Goal: Task Accomplishment & Management: Complete application form

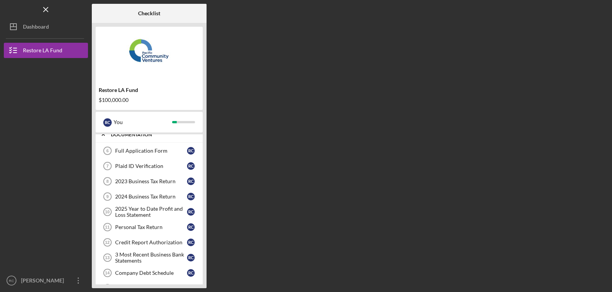
scroll to position [78, 0]
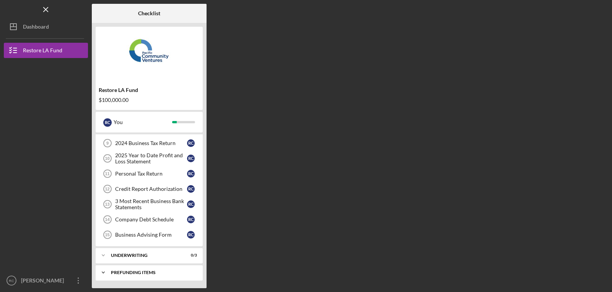
click at [133, 274] on div "Prefunding Items" at bounding box center [152, 273] width 82 height 5
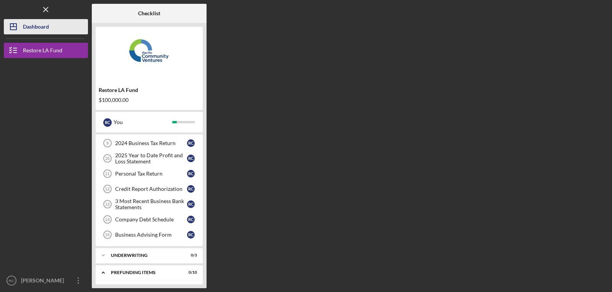
click at [36, 28] on div "Dashboard" at bounding box center [36, 27] width 26 height 17
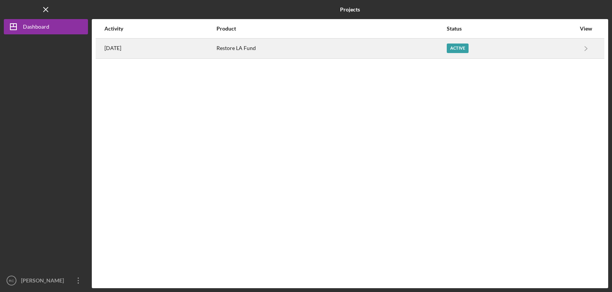
click at [573, 49] on div "Active" at bounding box center [510, 48] width 129 height 19
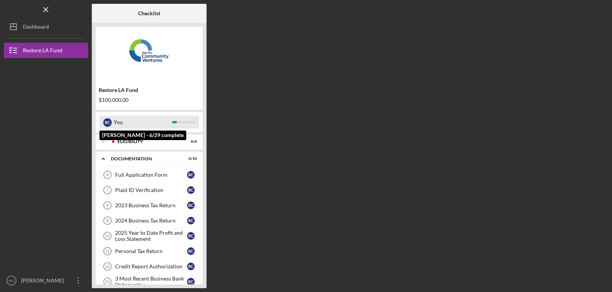
click at [148, 126] on div "You" at bounding box center [143, 122] width 58 height 13
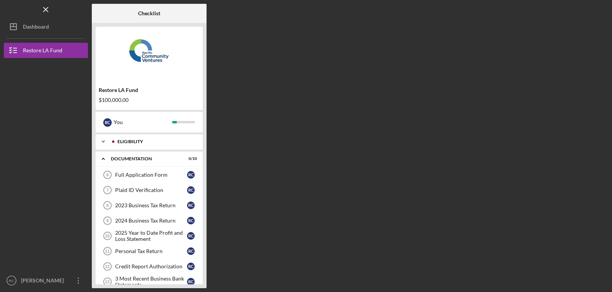
click at [122, 142] on div "Eligibility" at bounding box center [155, 142] width 76 height 5
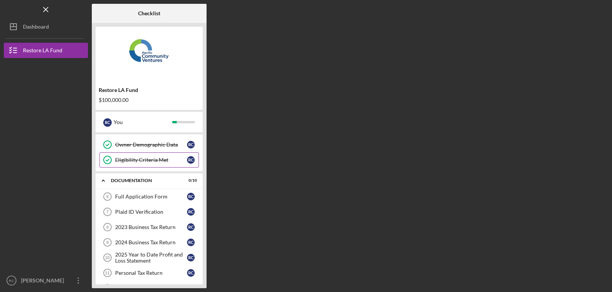
scroll to position [89, 0]
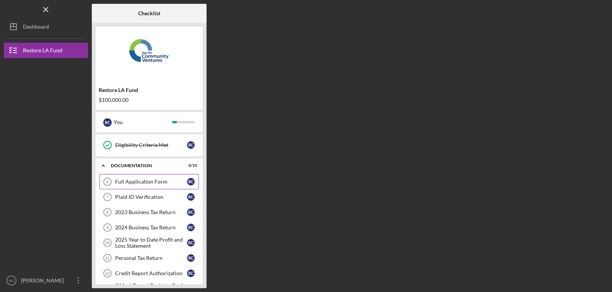
click at [132, 181] on div "Full Application Form" at bounding box center [151, 182] width 72 height 6
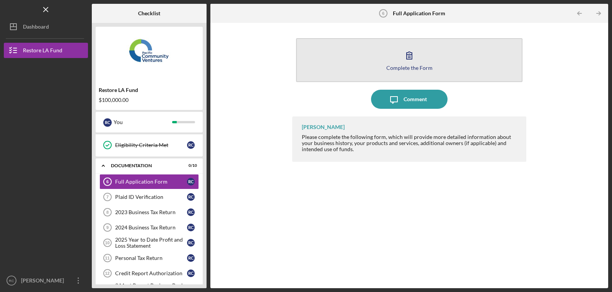
click at [409, 67] on div "Complete the Form" at bounding box center [409, 68] width 46 height 6
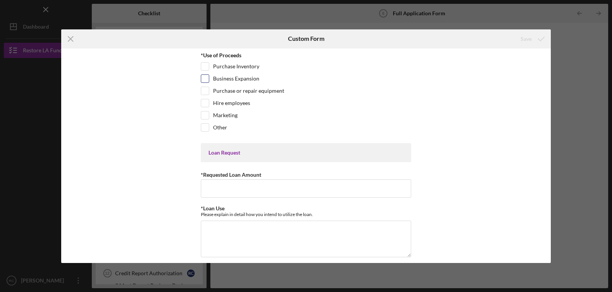
click at [205, 80] on input "Business Expansion" at bounding box center [205, 79] width 8 height 8
checkbox input "true"
click at [206, 103] on input "Hire employees" at bounding box center [205, 103] width 8 height 8
checkbox input "true"
click at [222, 189] on input "*Requested Loan Amount" at bounding box center [306, 189] width 210 height 18
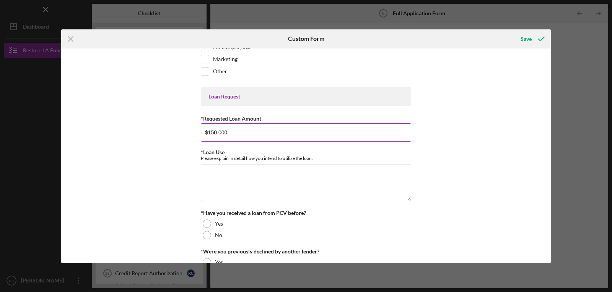
scroll to position [76, 0]
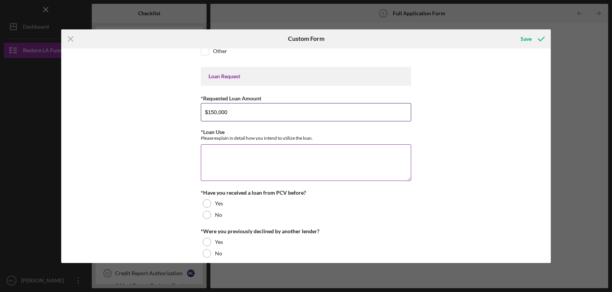
type input "$150,000"
click at [217, 153] on textarea "*Loan Use" at bounding box center [306, 162] width 210 height 37
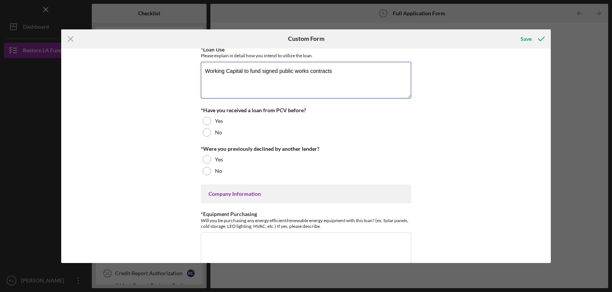
scroll to position [165, 0]
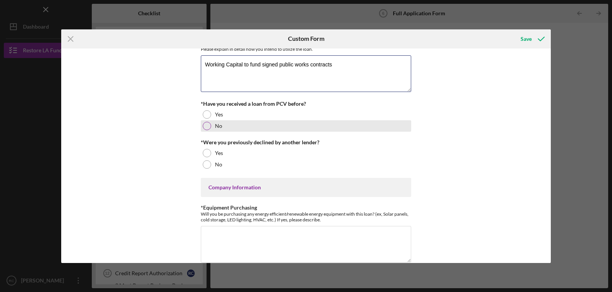
type textarea "Working Capital to fund signed public works contracts"
click at [206, 126] on div at bounding box center [207, 126] width 8 height 8
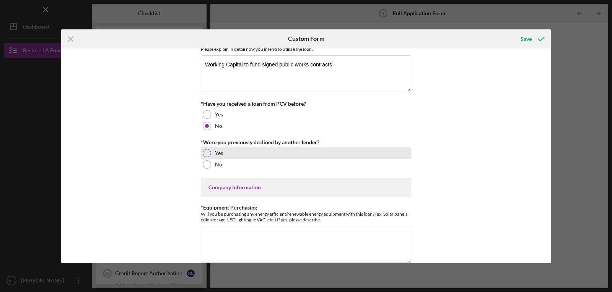
click at [205, 153] on div at bounding box center [207, 153] width 8 height 8
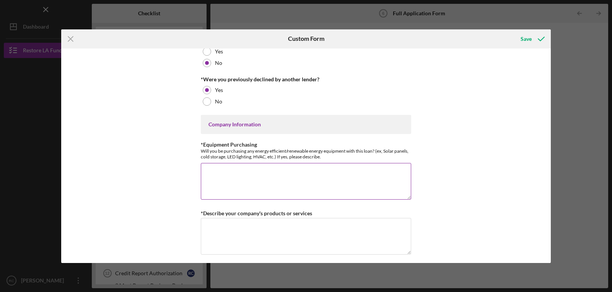
scroll to position [229, 0]
click at [223, 130] on div "Company Information" at bounding box center [306, 123] width 210 height 19
click at [239, 170] on textarea "*Equipment Purchasing" at bounding box center [306, 180] width 210 height 37
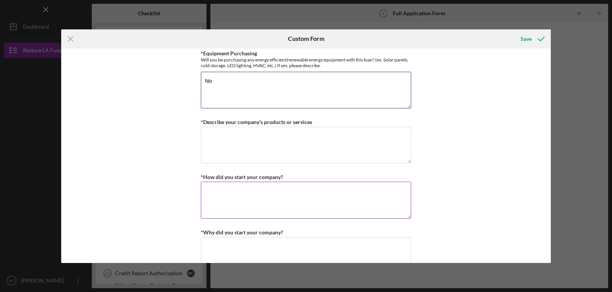
scroll to position [331, 0]
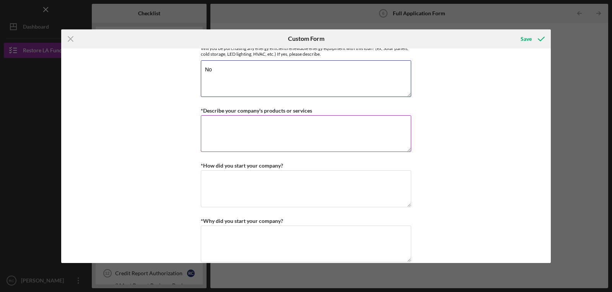
type textarea "No"
click at [218, 125] on textarea "*Describe your company's products or services" at bounding box center [306, 133] width 210 height 37
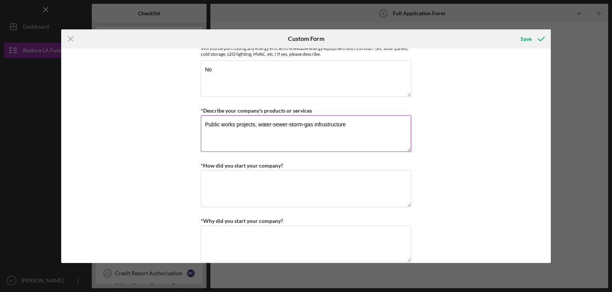
click at [324, 126] on textarea "Public works projects, water-sewer-storm-gas infrustructure" at bounding box center [306, 133] width 210 height 37
type textarea "Public works projects, water-sewer-storm-gas infrastructure projects"
click at [216, 179] on textarea "*How did you start your company?" at bounding box center [306, 188] width 210 height 37
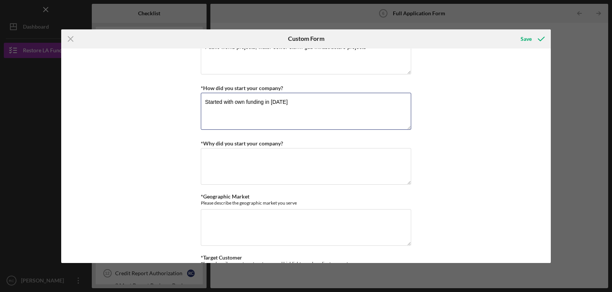
scroll to position [420, 0]
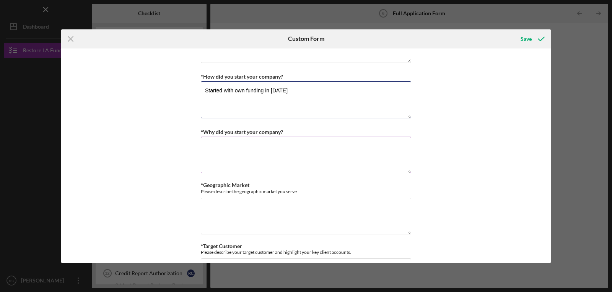
type textarea "Started with own funding in [DATE]"
click at [211, 146] on textarea "*Why did you start your company?" at bounding box center [306, 155] width 210 height 37
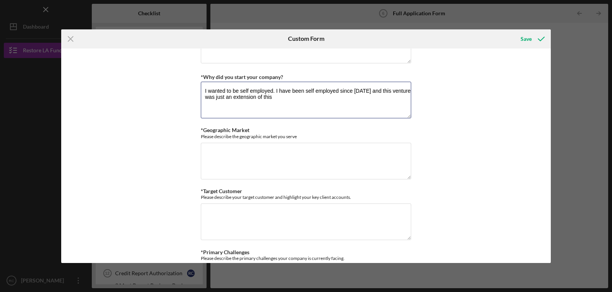
scroll to position [484, 0]
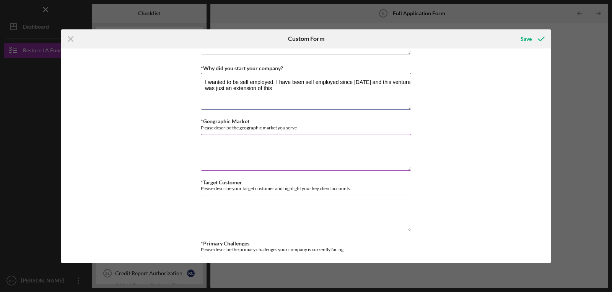
type textarea "I wanted to be self employed. I have been self employed since [DATE] and this v…"
click at [211, 140] on textarea "*Geographic Market" at bounding box center [306, 152] width 210 height 37
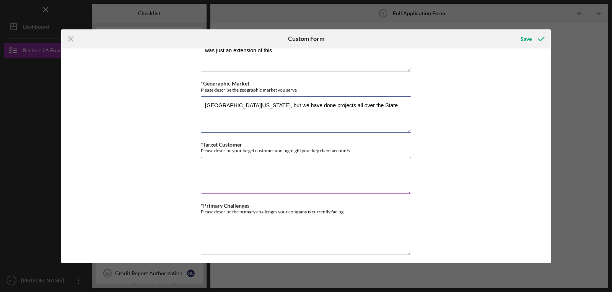
scroll to position [535, 0]
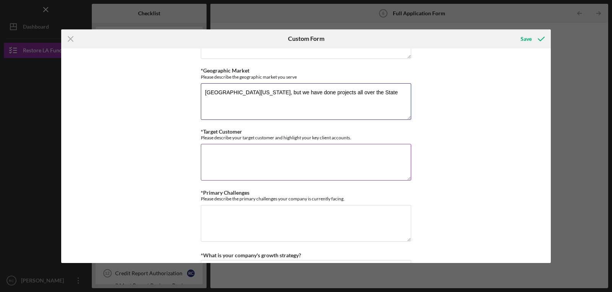
type textarea "[GEOGRAPHIC_DATA][US_STATE], but we have done projects all over the State"
click at [219, 150] on textarea "*Target Customer" at bounding box center [306, 162] width 210 height 37
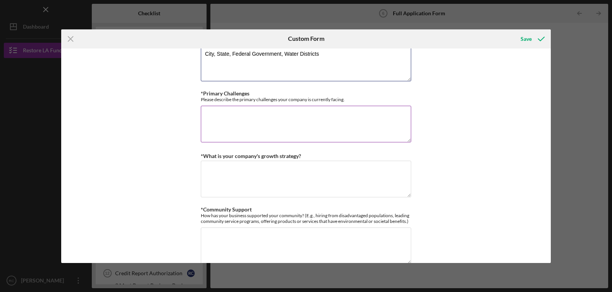
scroll to position [637, 0]
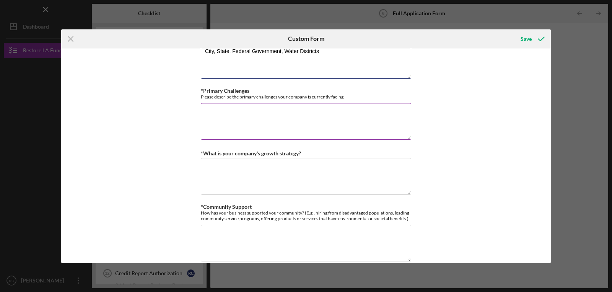
type textarea "City, State, Federal Government, Water Districts"
click at [209, 111] on textarea "*Primary Challenges" at bounding box center [306, 121] width 210 height 37
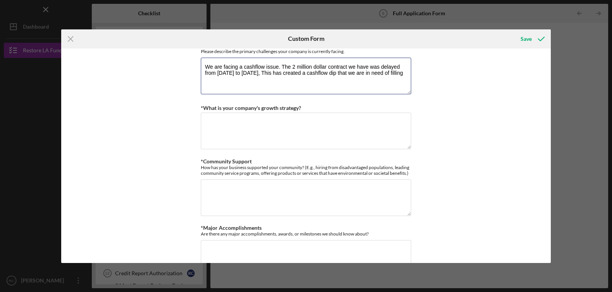
scroll to position [701, 0]
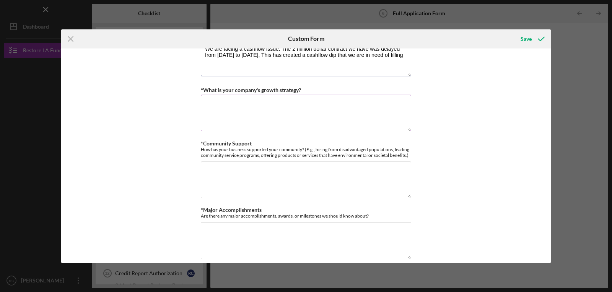
type textarea "We are facing a cashflow issue. The 2 million dollar contract we have was delay…"
click at [225, 104] on textarea "*What is your company's growth strategy?" at bounding box center [306, 113] width 210 height 37
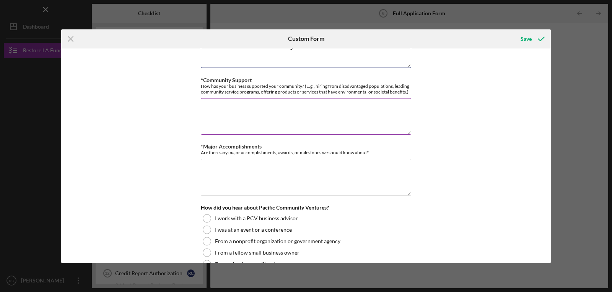
scroll to position [764, 0]
type textarea "We would like to remain a small business, a goal would be to add an additional …"
click at [220, 106] on textarea "*Community Support" at bounding box center [306, 116] width 210 height 37
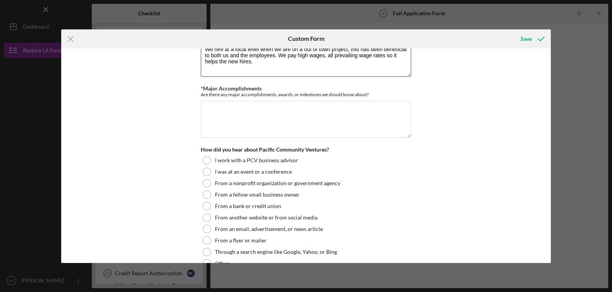
scroll to position [828, 0]
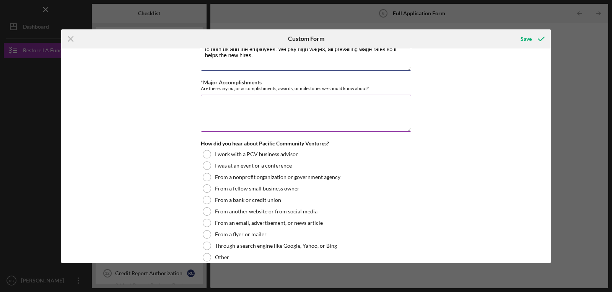
type textarea "We hire at a local level when we are on a out of town project, this has been be…"
click at [211, 97] on textarea "*Major Accomplishments" at bounding box center [306, 113] width 210 height 37
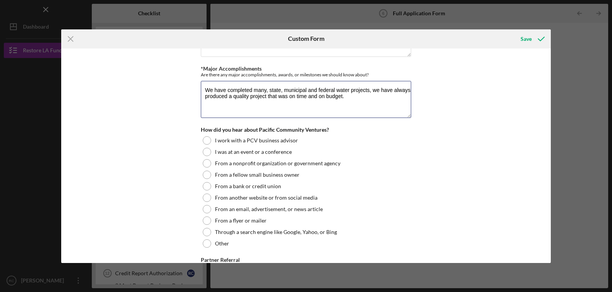
scroll to position [917, 0]
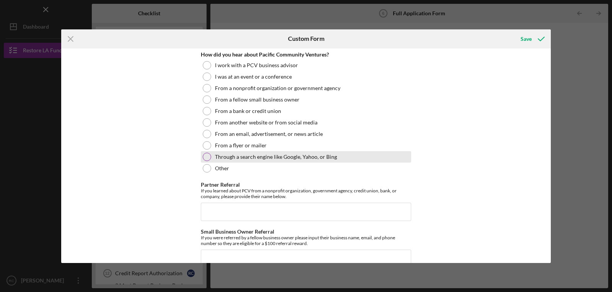
type textarea "We have completed many, state, municipal and federal water projects, we have al…"
click at [207, 157] on div at bounding box center [207, 157] width 8 height 8
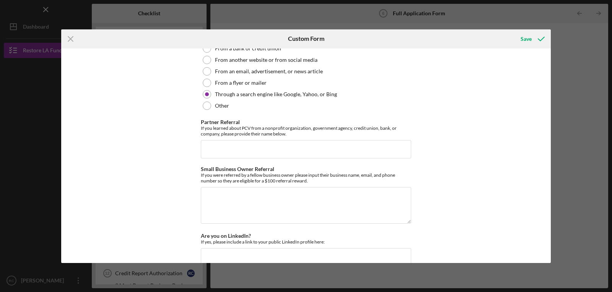
scroll to position [1019, 0]
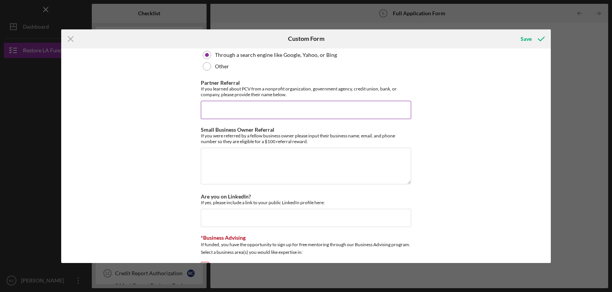
click at [214, 107] on input "Partner Referral" at bounding box center [306, 110] width 210 height 18
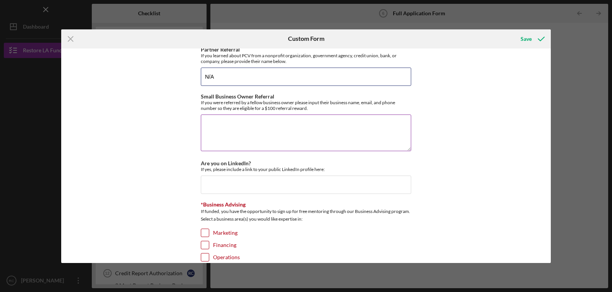
scroll to position [1058, 0]
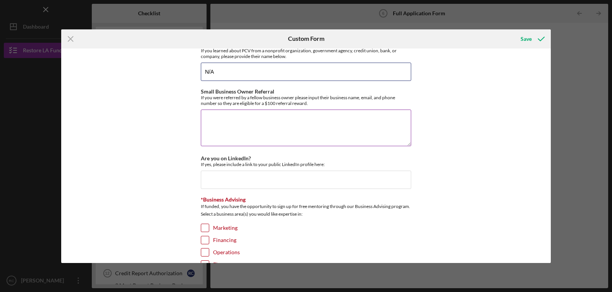
type input "N/A"
click at [224, 116] on textarea "Small Business Owner Referral" at bounding box center [306, 128] width 210 height 37
type textarea "M"
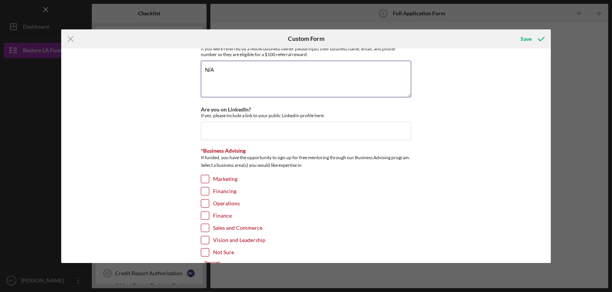
scroll to position [1121, 0]
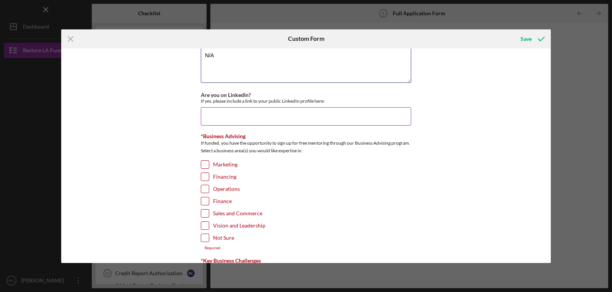
type textarea "N/A"
click at [217, 109] on input "Are you on LinkedIn?" at bounding box center [306, 116] width 210 height 18
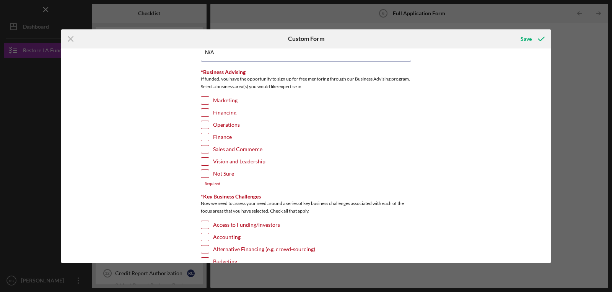
scroll to position [1185, 0]
type input "N/A"
click at [202, 114] on input "Financing" at bounding box center [205, 113] width 8 height 8
checkbox input "true"
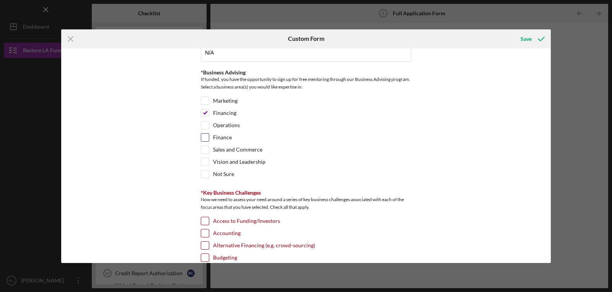
click at [204, 138] on input "Finance" at bounding box center [205, 138] width 8 height 8
checkbox input "true"
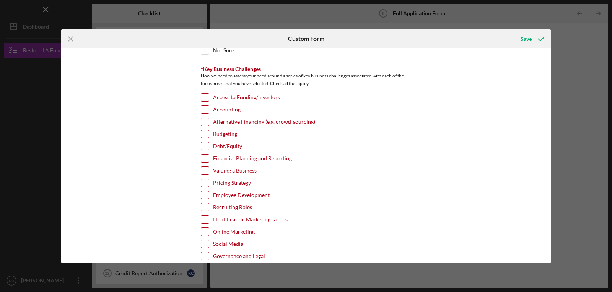
scroll to position [1312, 0]
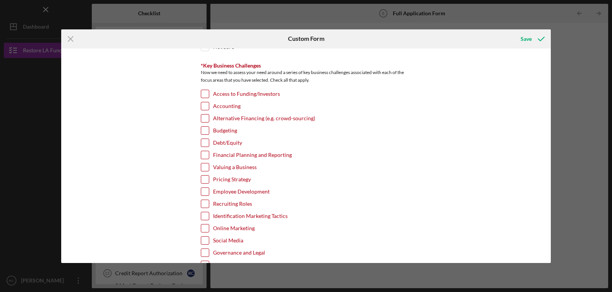
click at [204, 93] on input "Access to Funding/Investors" at bounding box center [205, 94] width 8 height 8
checkbox input "true"
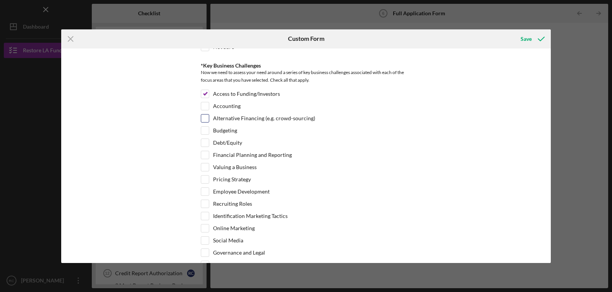
click at [204, 119] on input "Alternative Financing (e.g. crowd-sourcing)" at bounding box center [205, 119] width 8 height 8
checkbox input "true"
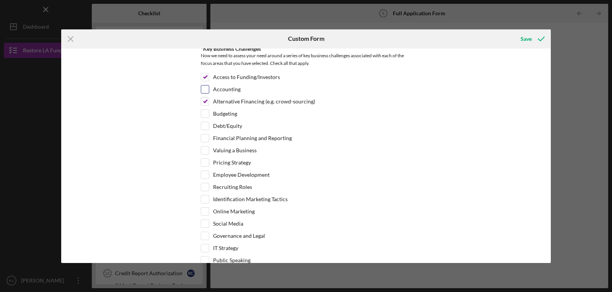
scroll to position [1324, 0]
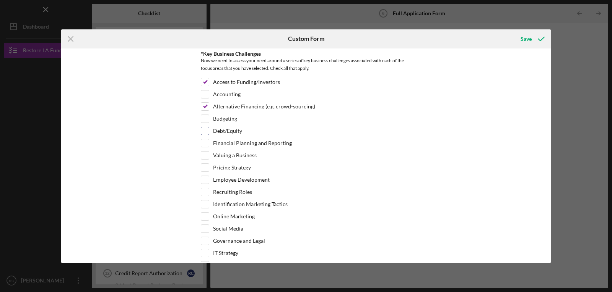
click at [205, 131] on input "Debt/Equity" at bounding box center [205, 131] width 8 height 8
checkbox input "true"
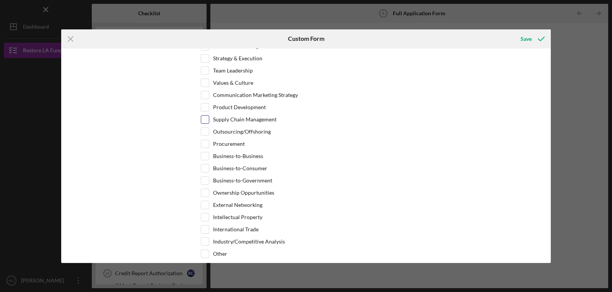
scroll to position [1566, 0]
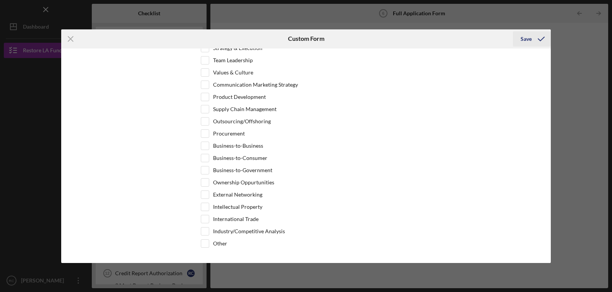
click at [527, 39] on div "Save" at bounding box center [525, 38] width 11 height 15
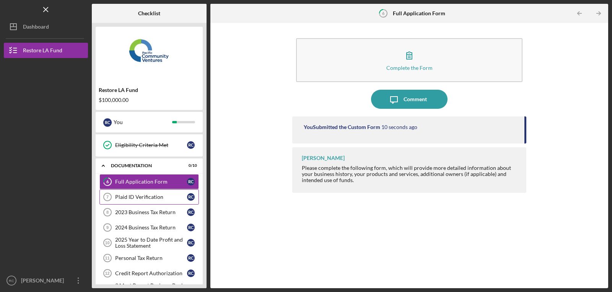
click at [127, 197] on div "Plaid ID Verification" at bounding box center [151, 197] width 72 height 6
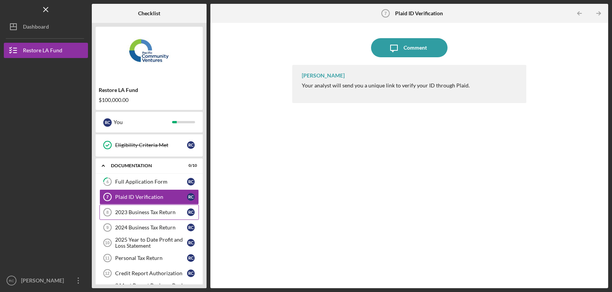
click at [138, 213] on div "2023 Business Tax Return" at bounding box center [151, 212] width 72 height 6
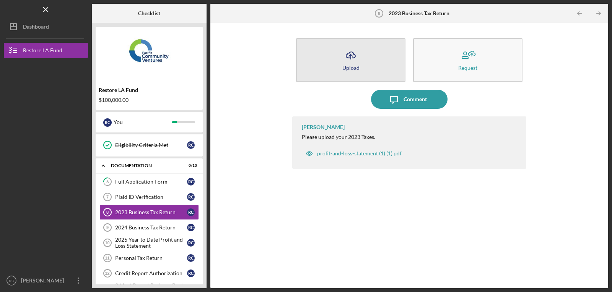
click at [350, 65] on div "Upload" at bounding box center [350, 68] width 17 height 6
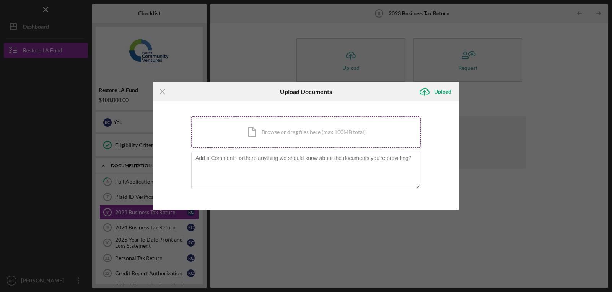
click at [272, 136] on div "Icon/Document Browse or drag files here (max 100MB total) Tap to choose files o…" at bounding box center [305, 132] width 229 height 31
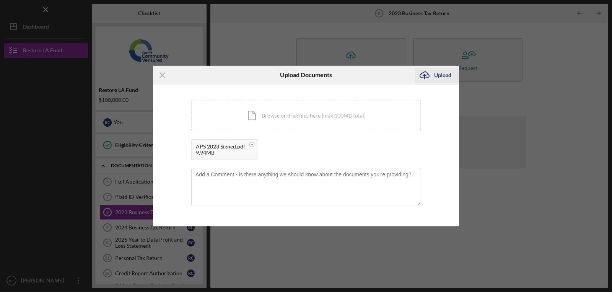
click at [438, 75] on div "Upload" at bounding box center [442, 75] width 17 height 15
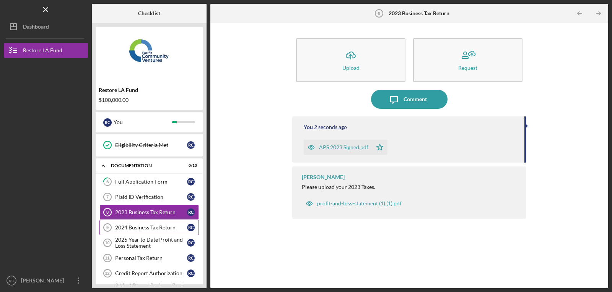
click at [128, 228] on div "2024 Business Tax Return" at bounding box center [151, 228] width 72 height 6
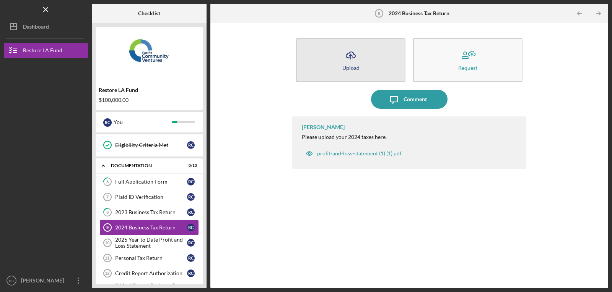
click at [355, 65] on div "Upload" at bounding box center [350, 68] width 17 height 6
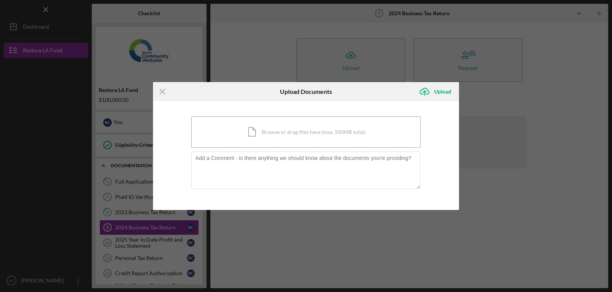
click at [277, 130] on div "Icon/Document Browse or drag files here (max 100MB total) Tap to choose files o…" at bounding box center [305, 132] width 229 height 31
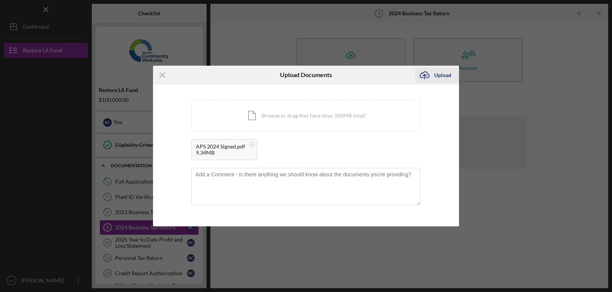
click at [441, 75] on div "Upload" at bounding box center [442, 75] width 17 height 15
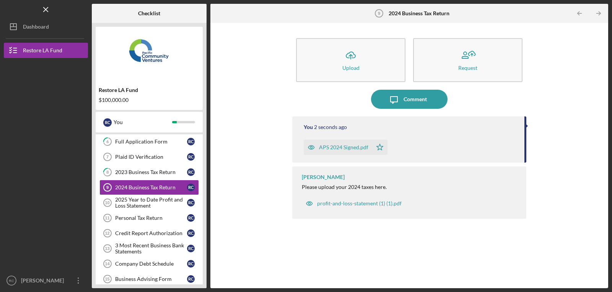
scroll to position [140, 0]
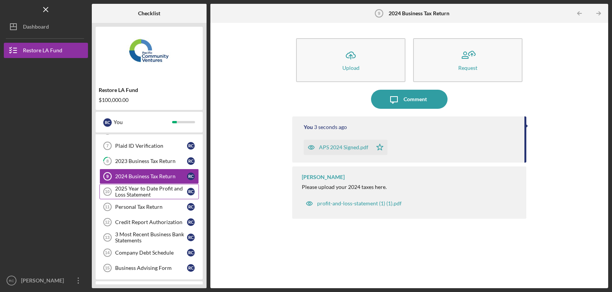
click at [130, 191] on div "2025 Year to Date Profit and Loss Statement" at bounding box center [151, 192] width 72 height 12
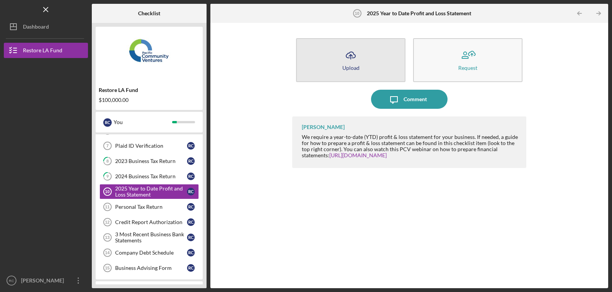
click at [347, 66] on div "Upload" at bounding box center [350, 68] width 17 height 6
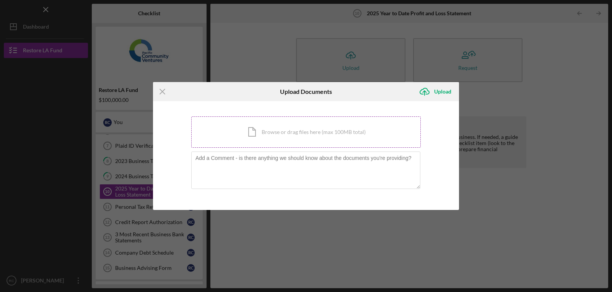
click at [277, 135] on div "Icon/Document Browse or drag files here (max 100MB total) Tap to choose files o…" at bounding box center [305, 132] width 229 height 31
click at [278, 131] on div "Icon/Document Browse or drag files here (max 100MB total) Tap to choose files o…" at bounding box center [305, 132] width 229 height 31
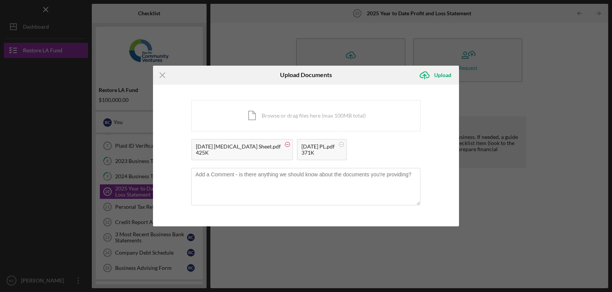
click at [285, 144] on circle at bounding box center [287, 144] width 5 height 5
click at [435, 75] on div "Upload" at bounding box center [442, 75] width 17 height 15
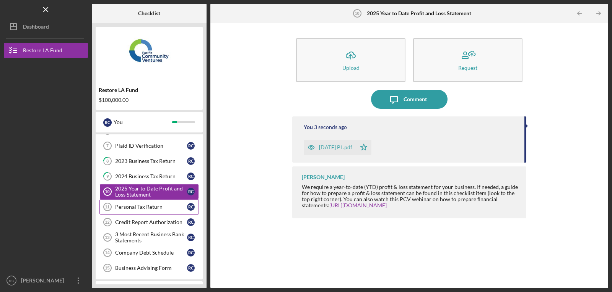
click at [128, 202] on link "Personal Tax Return 11 Personal Tax Return R C" at bounding box center [148, 207] width 99 height 15
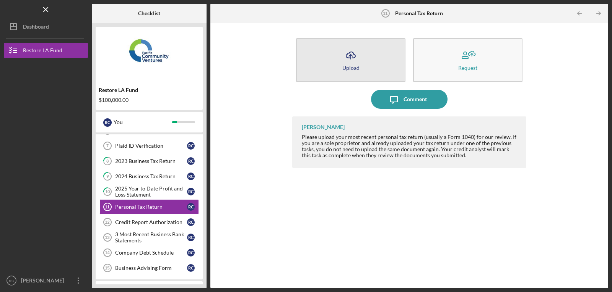
click at [353, 63] on icon "Icon/Upload" at bounding box center [350, 55] width 19 height 19
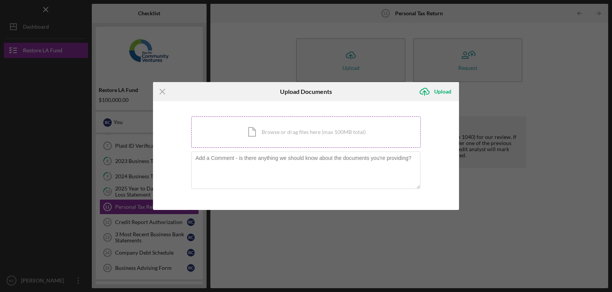
click at [287, 128] on div "Icon/Document Browse or drag files here (max 100MB total) Tap to choose files o…" at bounding box center [305, 132] width 229 height 31
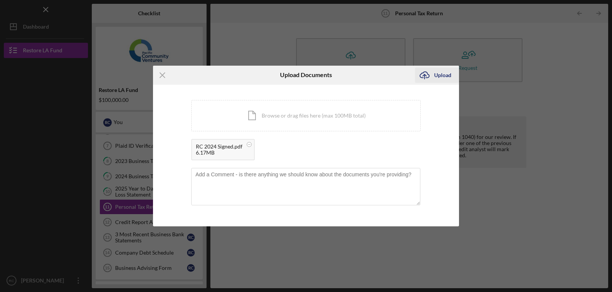
click at [440, 74] on div "Upload" at bounding box center [442, 75] width 17 height 15
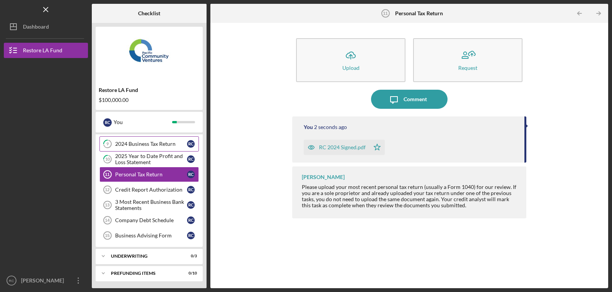
scroll to position [174, 0]
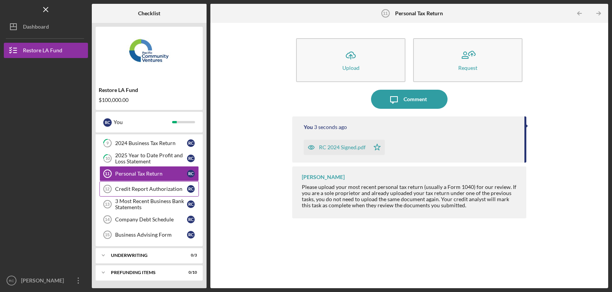
click at [148, 190] on div "Credit Report Authorization" at bounding box center [151, 189] width 72 height 6
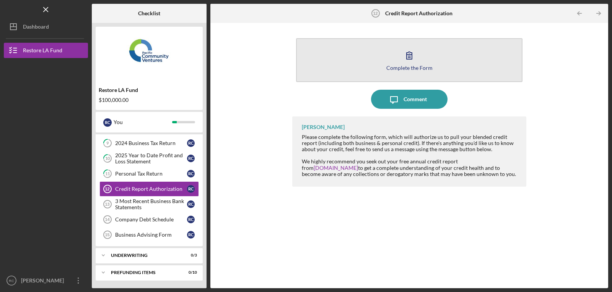
click at [402, 70] on div "Complete the Form" at bounding box center [409, 68] width 46 height 6
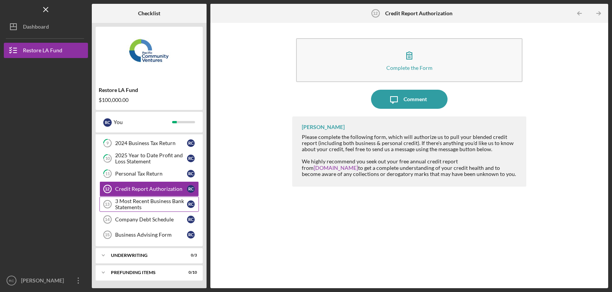
click at [133, 205] on div "3 Most Recent Business Bank Statements" at bounding box center [151, 204] width 72 height 12
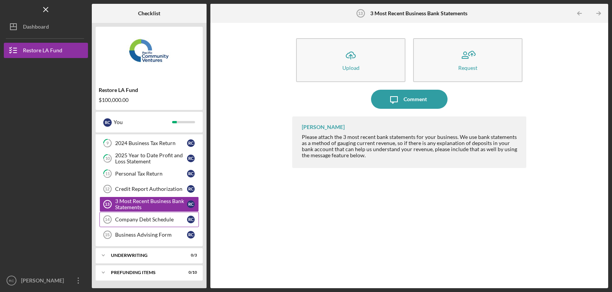
click at [133, 220] on div "Company Debt Schedule" at bounding box center [151, 220] width 72 height 6
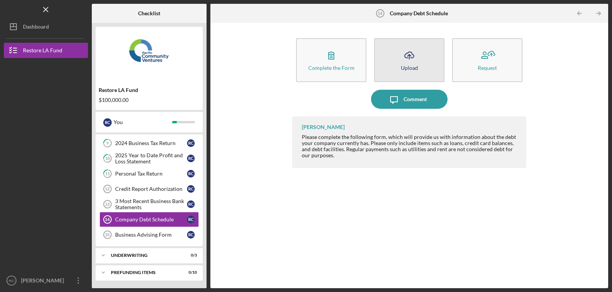
click at [408, 67] on div "Upload" at bounding box center [409, 68] width 17 height 6
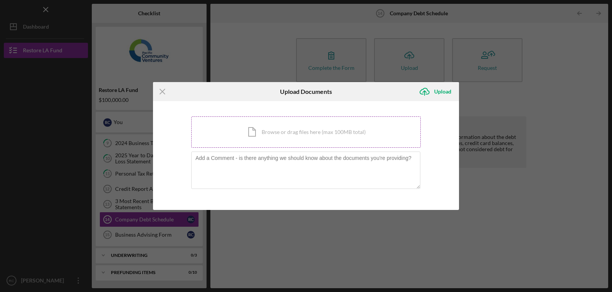
click at [280, 131] on div "Icon/Document Browse or drag files here (max 100MB total) Tap to choose files o…" at bounding box center [305, 132] width 229 height 31
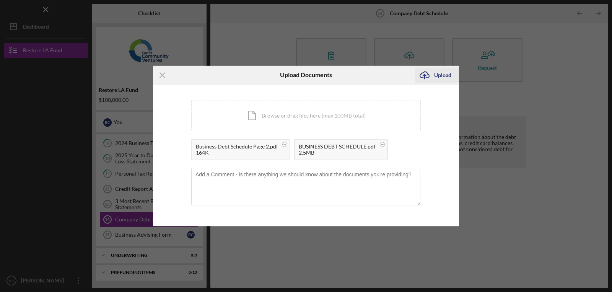
click at [446, 74] on div "Upload" at bounding box center [442, 75] width 17 height 15
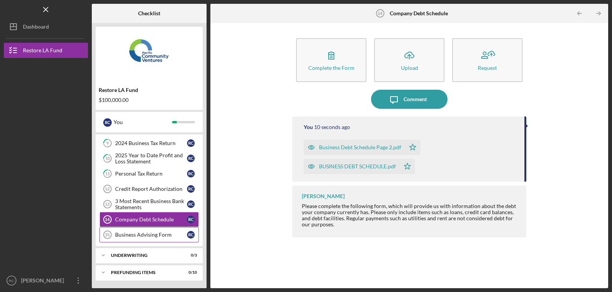
click at [139, 235] on div "Business Advising Form" at bounding box center [151, 235] width 72 height 6
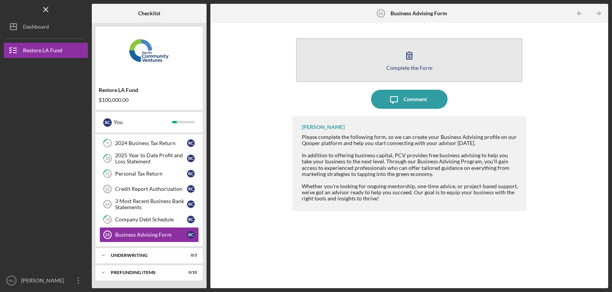
click at [397, 67] on div "Complete the Form" at bounding box center [409, 68] width 46 height 6
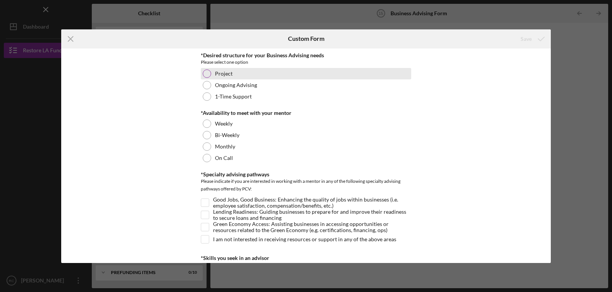
click at [206, 75] on div at bounding box center [207, 74] width 8 height 8
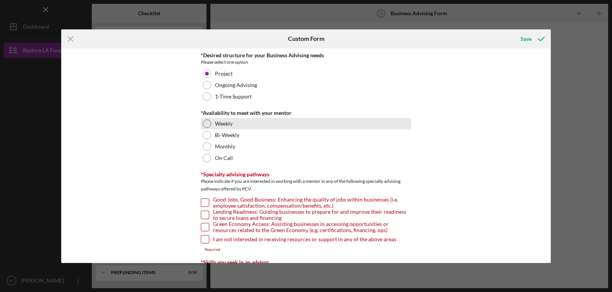
click at [207, 125] on div at bounding box center [207, 124] width 8 height 8
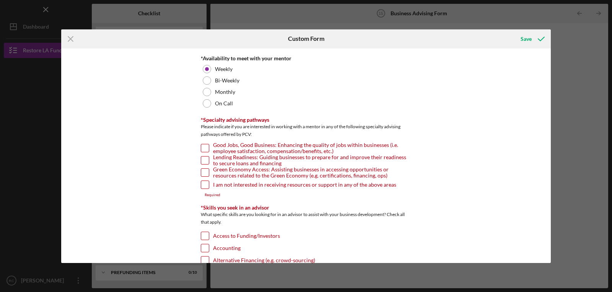
scroll to position [89, 0]
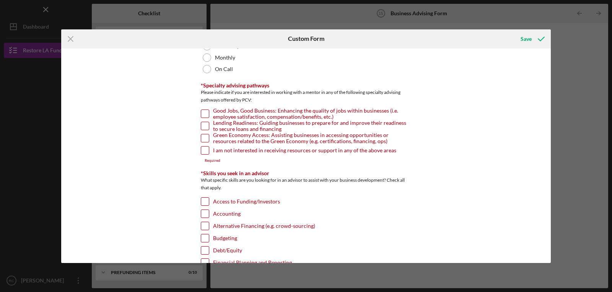
click at [203, 127] on input "Lending Readiness: Guiding businesses to prepare for and improve their readines…" at bounding box center [205, 126] width 8 height 8
checkbox input "true"
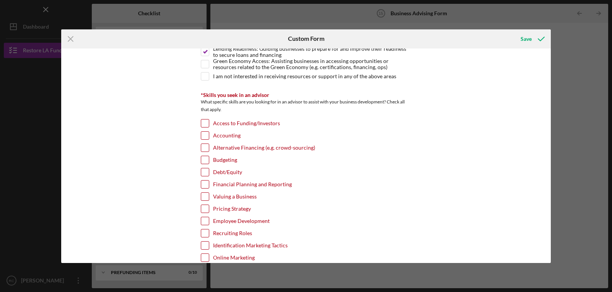
scroll to position [165, 0]
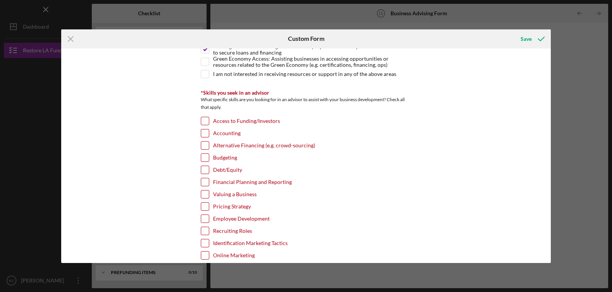
click at [206, 122] on input "Access to Funding/Investors" at bounding box center [205, 121] width 8 height 8
checkbox input "true"
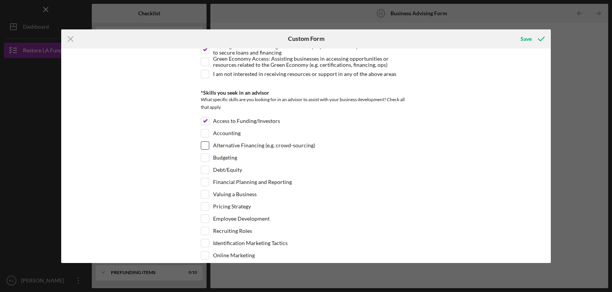
click at [204, 145] on input "Alternative Financing (e.g. crowd-sourcing)" at bounding box center [205, 146] width 8 height 8
checkbox input "true"
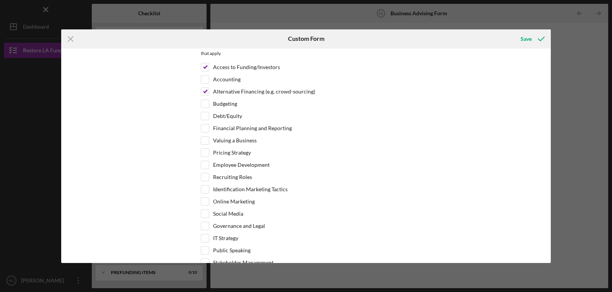
scroll to position [242, 0]
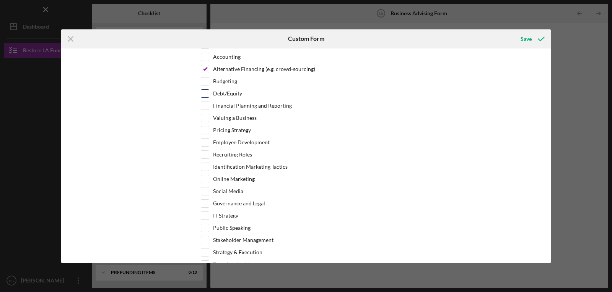
click at [205, 95] on input "Debt/Equity" at bounding box center [205, 94] width 8 height 8
checkbox input "true"
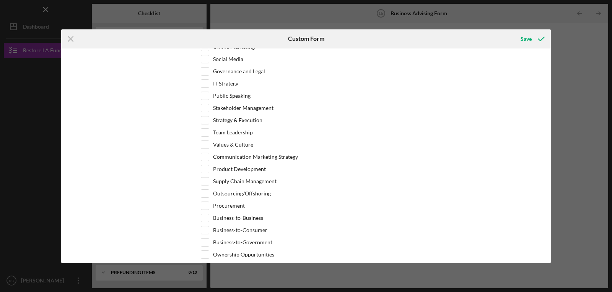
scroll to position [382, 0]
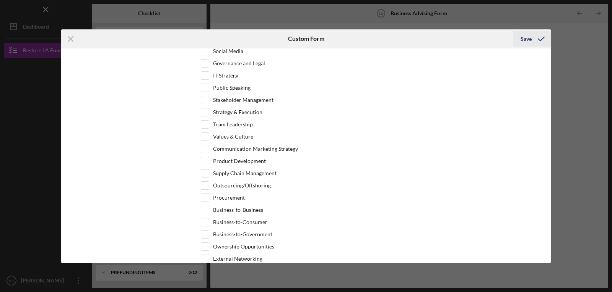
click at [527, 39] on div "Save" at bounding box center [525, 38] width 11 height 15
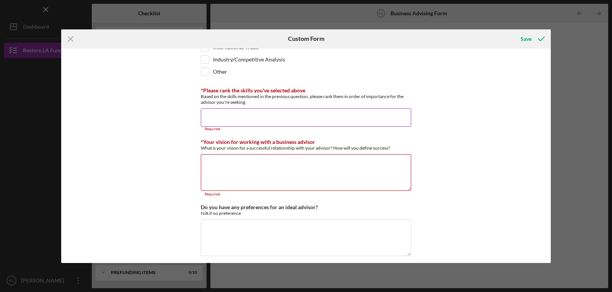
scroll to position [619, 0]
click at [224, 110] on input "*Please rank the skills you've selected above" at bounding box center [306, 117] width 210 height 18
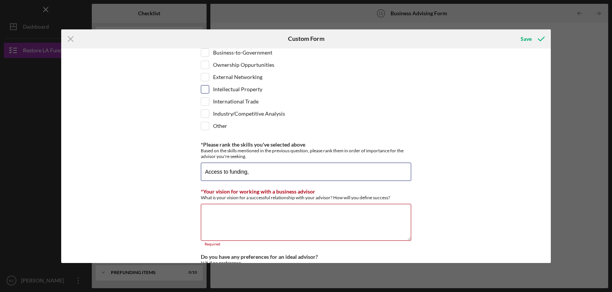
scroll to position [632, 0]
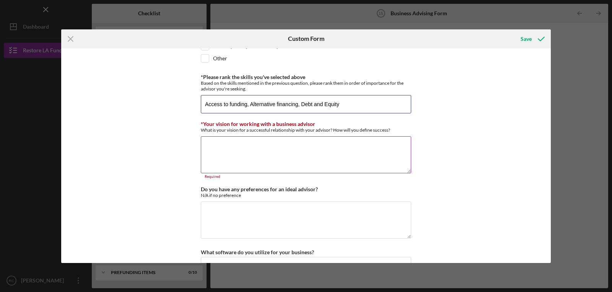
type input "Access to funding, Alternative financing, Debt and Equity"
click at [222, 144] on textarea "*Your vision for working with a business advisor" at bounding box center [306, 154] width 210 height 37
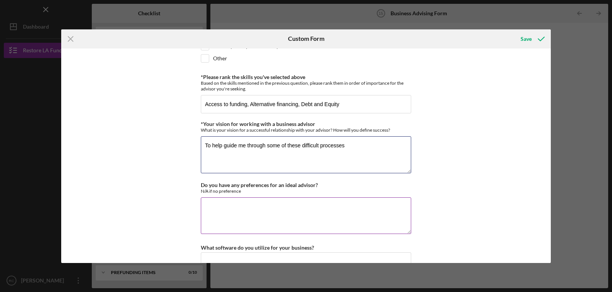
type textarea "To help guide me through some of these difficult processes"
click at [229, 206] on textarea "Do you have any preferences for an ideal advisor?" at bounding box center [306, 216] width 210 height 37
type textarea "?"
type textarea "N"
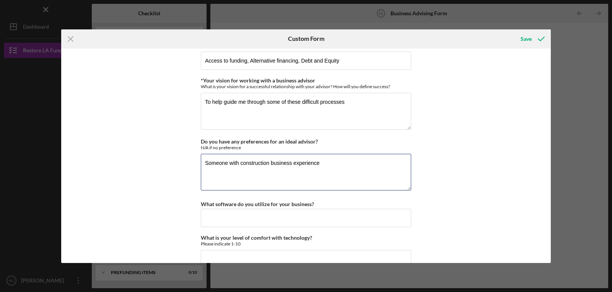
scroll to position [692, 0]
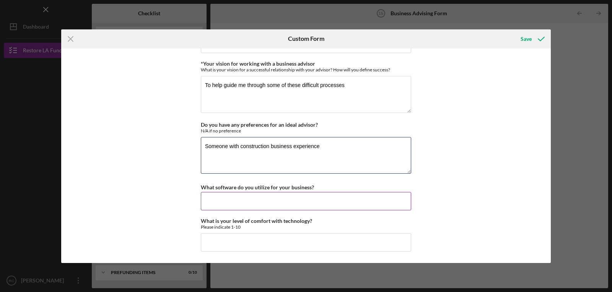
type textarea "Someone with construction business experience"
click at [218, 203] on input "What software do you utilize for your business?" at bounding box center [306, 201] width 210 height 18
type input "Quickbooks"
click at [219, 239] on input "What is your level of comfort with technology?" at bounding box center [306, 243] width 210 height 18
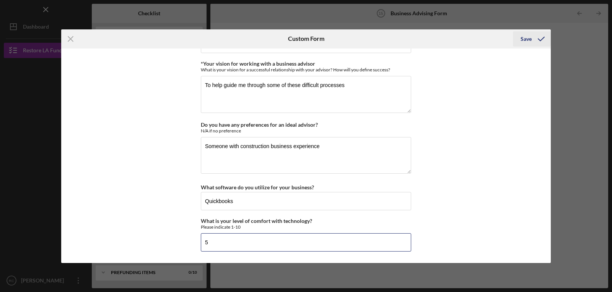
type input "5"
click at [527, 40] on div "Save" at bounding box center [525, 38] width 11 height 15
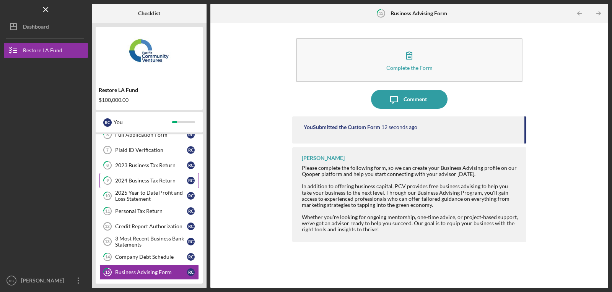
scroll to position [174, 0]
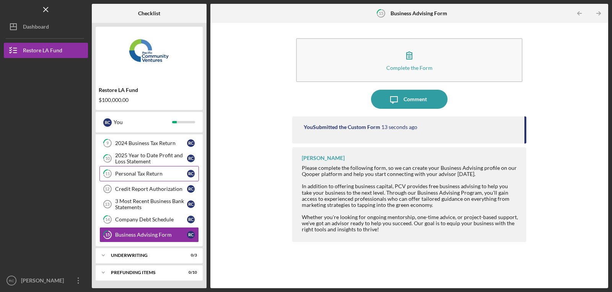
click at [143, 172] on div "Personal Tax Return" at bounding box center [151, 174] width 72 height 6
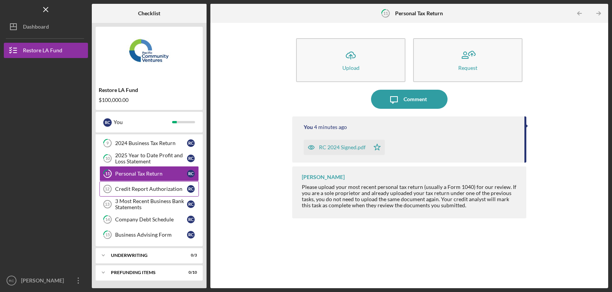
click at [133, 188] on div "Credit Report Authorization" at bounding box center [151, 189] width 72 height 6
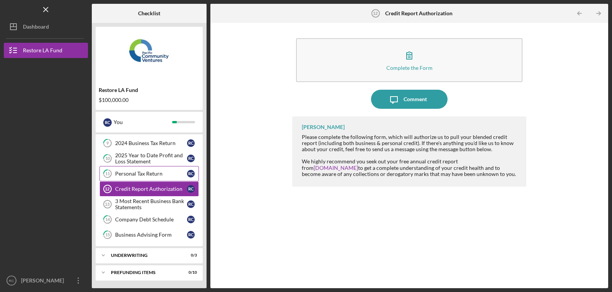
click at [135, 171] on div "Personal Tax Return" at bounding box center [151, 174] width 72 height 6
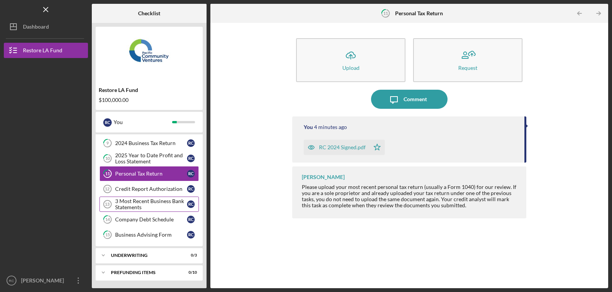
click at [128, 204] on div "3 Most Recent Business Bank Statements" at bounding box center [151, 204] width 72 height 12
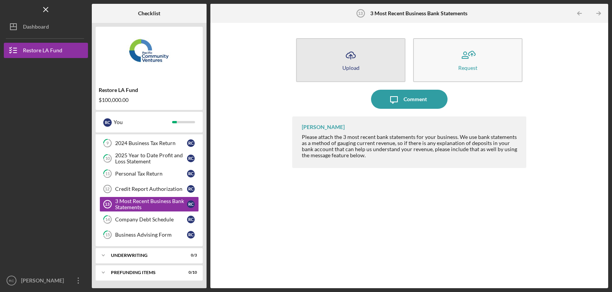
click at [351, 64] on icon "Icon/Upload" at bounding box center [350, 55] width 19 height 19
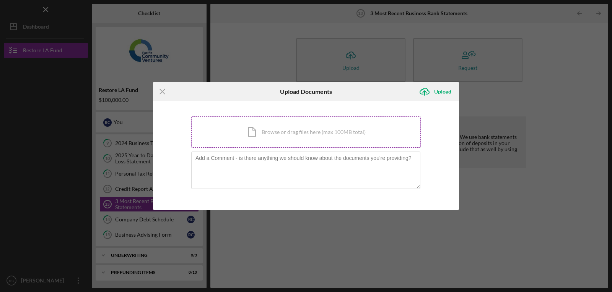
click at [290, 130] on div "Icon/Document Browse or drag files here (max 100MB total) Tap to choose files o…" at bounding box center [305, 132] width 229 height 31
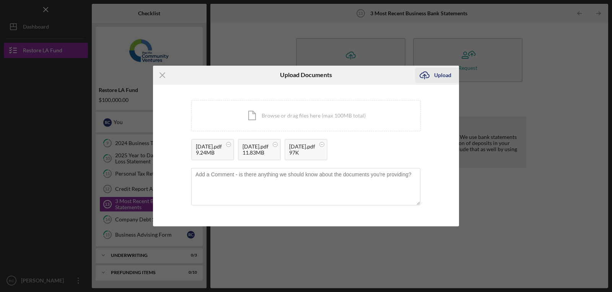
click at [441, 75] on div "Upload" at bounding box center [442, 75] width 17 height 15
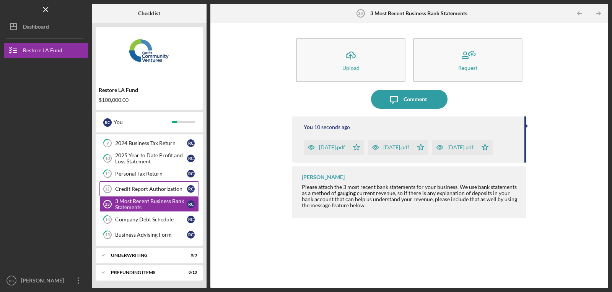
click at [127, 187] on div "Credit Report Authorization" at bounding box center [151, 189] width 72 height 6
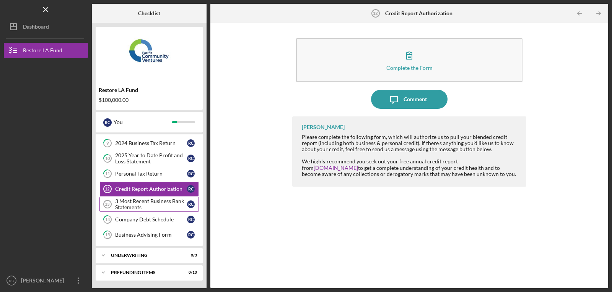
click at [131, 203] on div "3 Most Recent Business Bank Statements" at bounding box center [151, 204] width 72 height 12
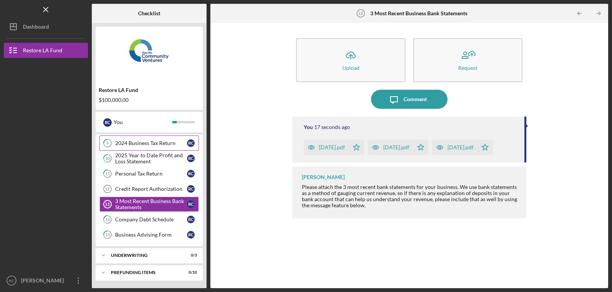
click at [134, 144] on div "2024 Business Tax Return" at bounding box center [151, 143] width 72 height 6
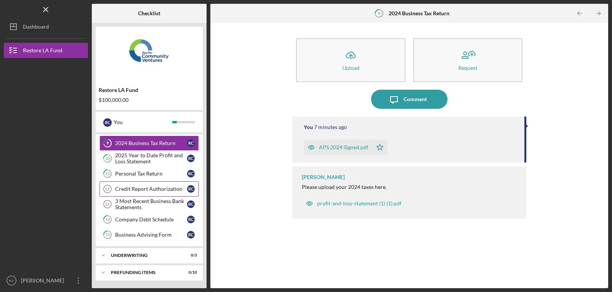
click at [128, 189] on div "Credit Report Authorization" at bounding box center [151, 189] width 72 height 6
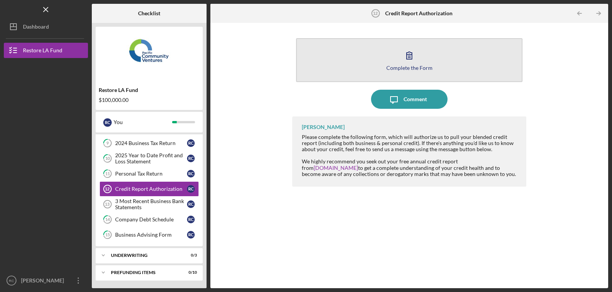
click at [399, 68] on div "Complete the Form" at bounding box center [409, 68] width 46 height 6
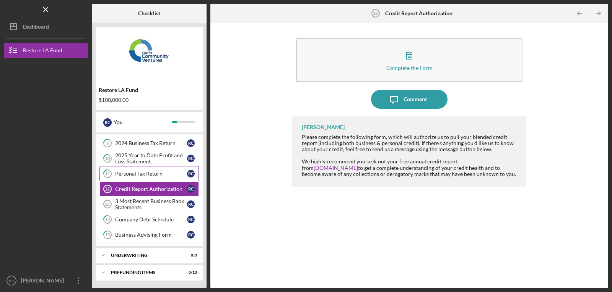
click at [133, 172] on div "Personal Tax Return" at bounding box center [151, 174] width 72 height 6
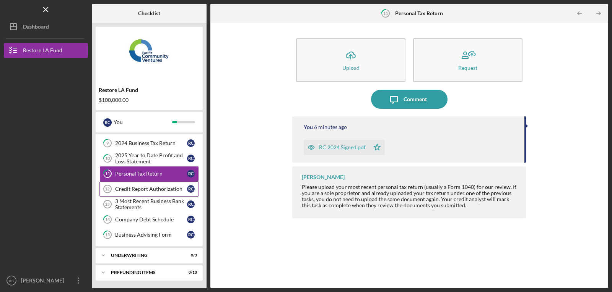
click at [130, 189] on div "Credit Report Authorization" at bounding box center [151, 189] width 72 height 6
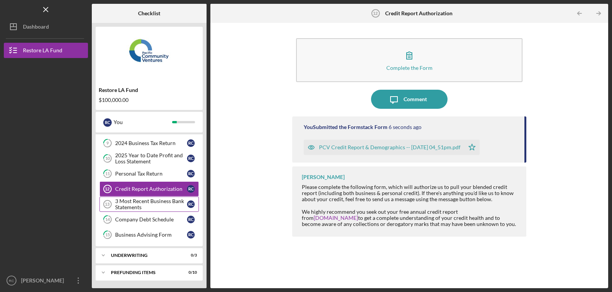
click at [127, 204] on div "3 Most Recent Business Bank Statements" at bounding box center [151, 204] width 72 height 12
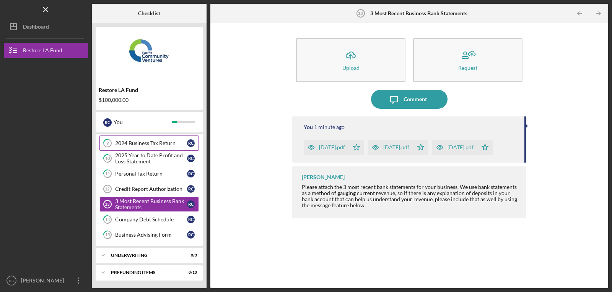
click at [132, 146] on div "2024 Business Tax Return" at bounding box center [151, 143] width 72 height 6
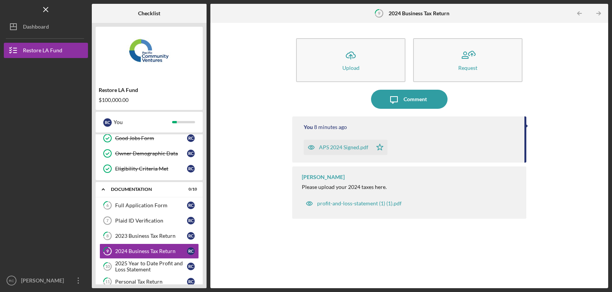
scroll to position [89, 0]
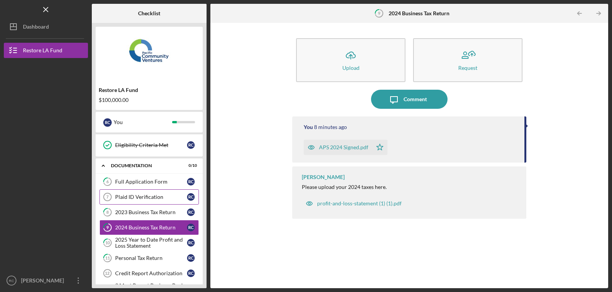
click at [130, 197] on div "Plaid ID Verification" at bounding box center [151, 197] width 72 height 6
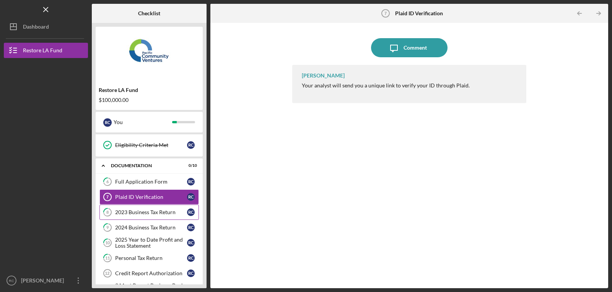
click at [136, 209] on div "2023 Business Tax Return" at bounding box center [151, 212] width 72 height 6
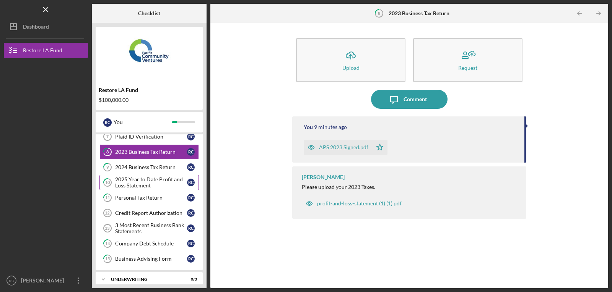
scroll to position [153, 0]
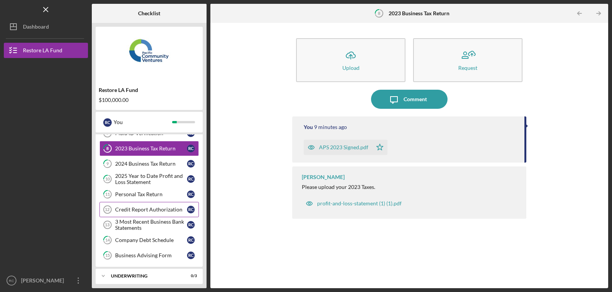
click at [132, 210] on div "Credit Report Authorization" at bounding box center [151, 210] width 72 height 6
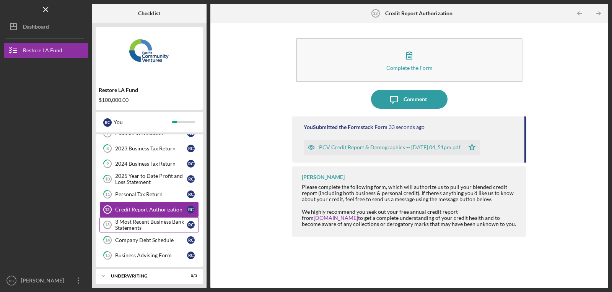
click at [128, 222] on div "3 Most Recent Business Bank Statements" at bounding box center [151, 225] width 72 height 12
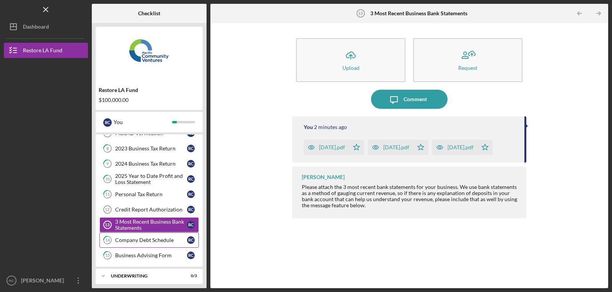
click at [124, 241] on div "Company Debt Schedule" at bounding box center [151, 240] width 72 height 6
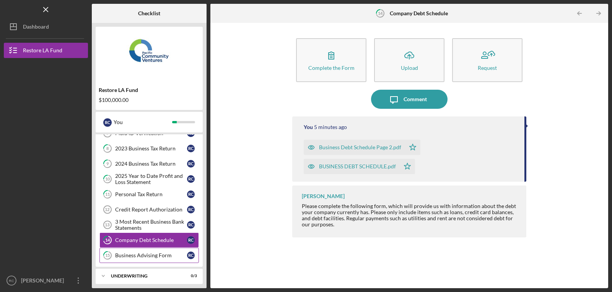
click at [125, 258] on div "Business Advising Form" at bounding box center [151, 256] width 72 height 6
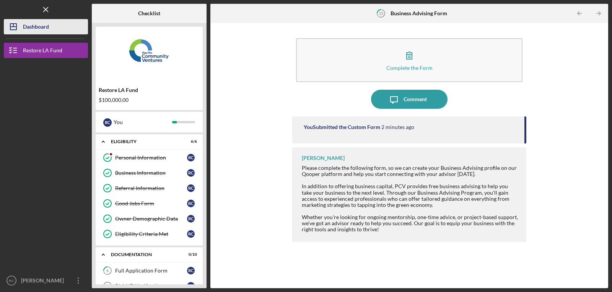
click at [31, 26] on div "Dashboard" at bounding box center [36, 27] width 26 height 17
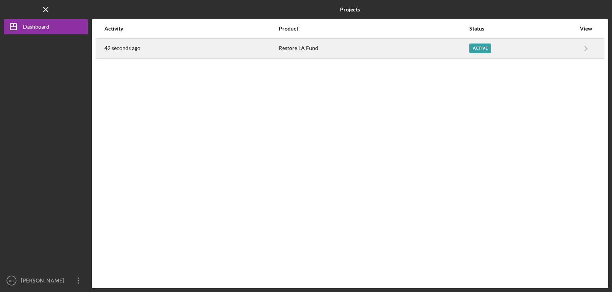
click at [571, 48] on div "Active" at bounding box center [522, 48] width 106 height 19
